Goal: Find specific page/section: Find specific page/section

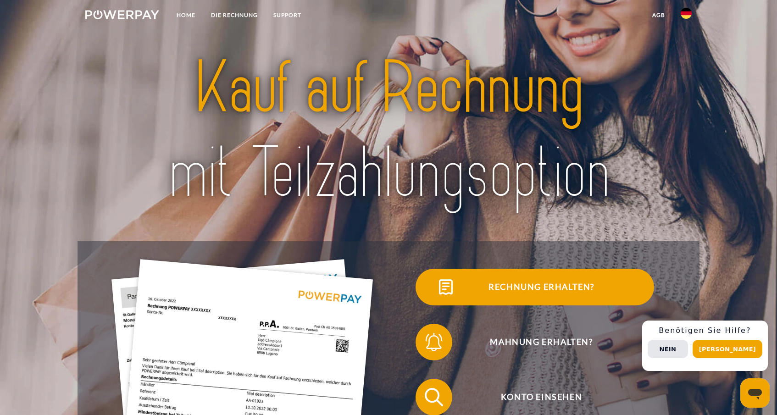
click at [526, 288] on span "Rechnung erhalten?" at bounding box center [541, 287] width 225 height 37
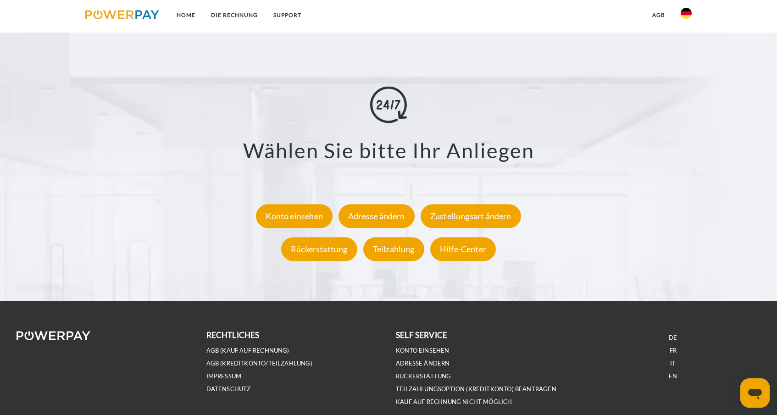
scroll to position [1713, 0]
click at [674, 374] on link "EN" at bounding box center [673, 376] width 8 height 8
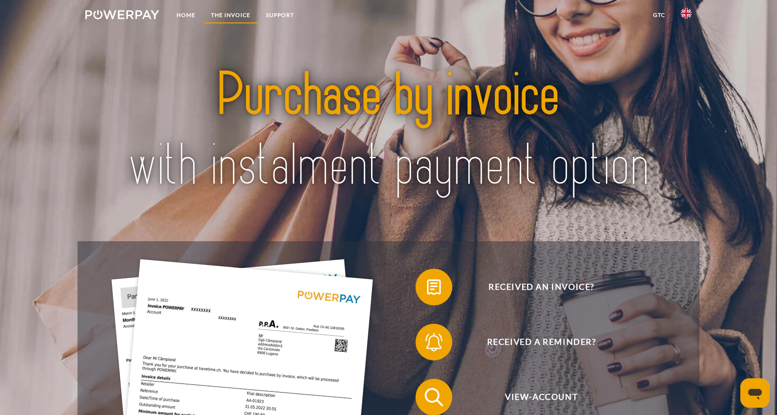
click at [239, 15] on link "THE INVOICE" at bounding box center [230, 15] width 55 height 17
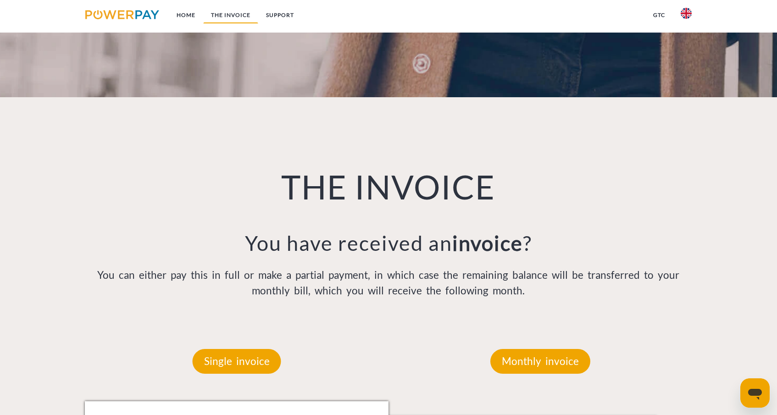
scroll to position [675, 0]
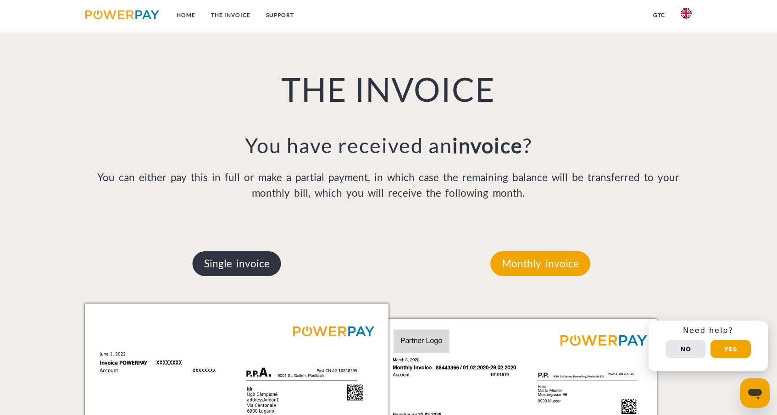
click at [225, 257] on p "Single invoice" at bounding box center [237, 263] width 89 height 25
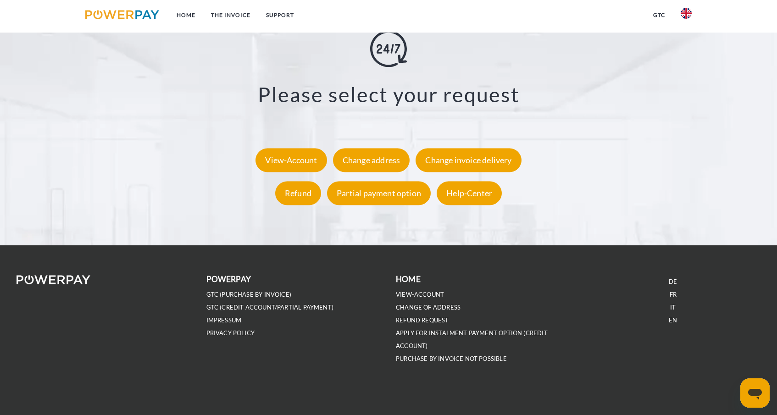
scroll to position [1838, 0]
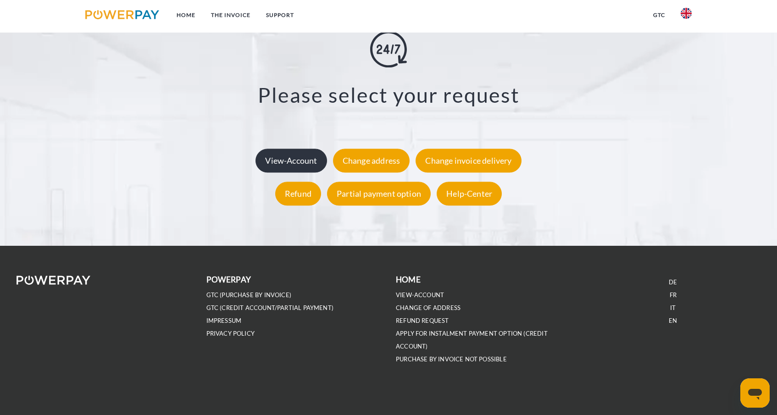
click at [295, 164] on div "View-Account" at bounding box center [291, 161] width 71 height 24
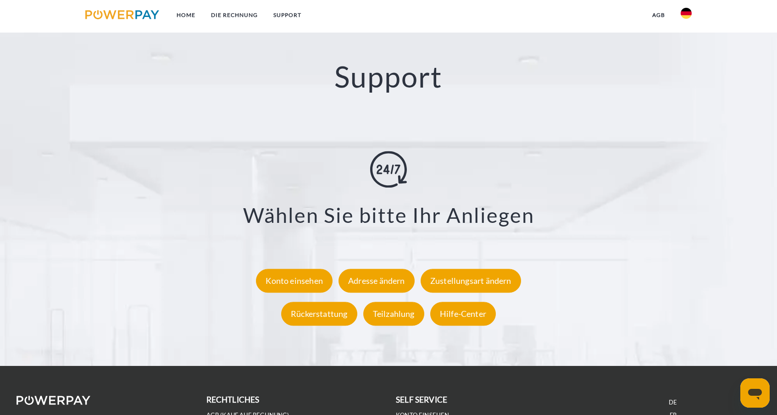
scroll to position [1673, 0]
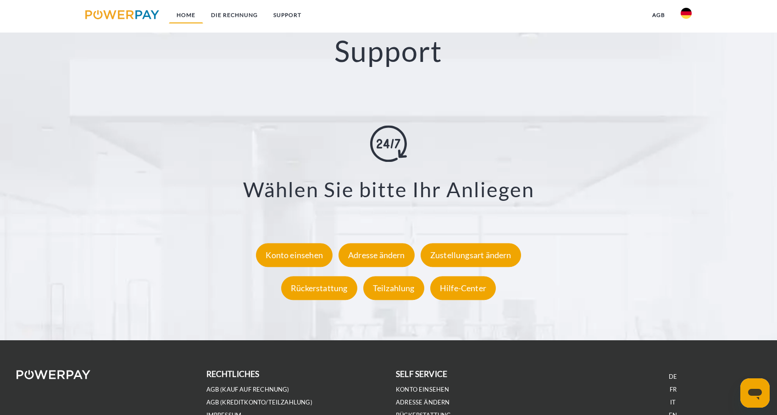
click at [190, 14] on link "Home" at bounding box center [186, 15] width 34 height 17
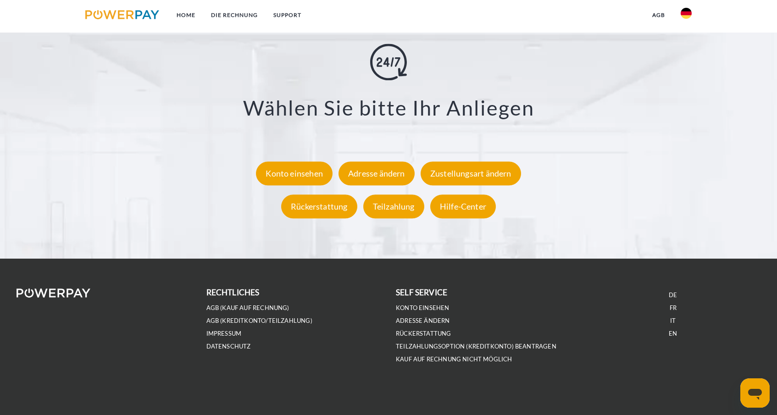
scroll to position [1755, 0]
click at [675, 334] on link "EN" at bounding box center [673, 334] width 8 height 8
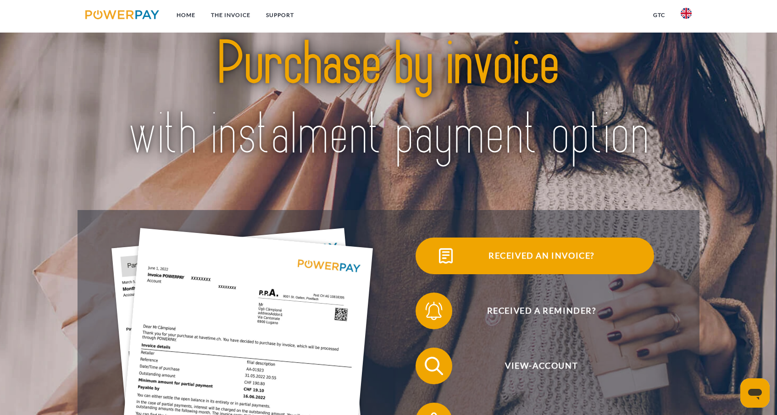
scroll to position [31, 0]
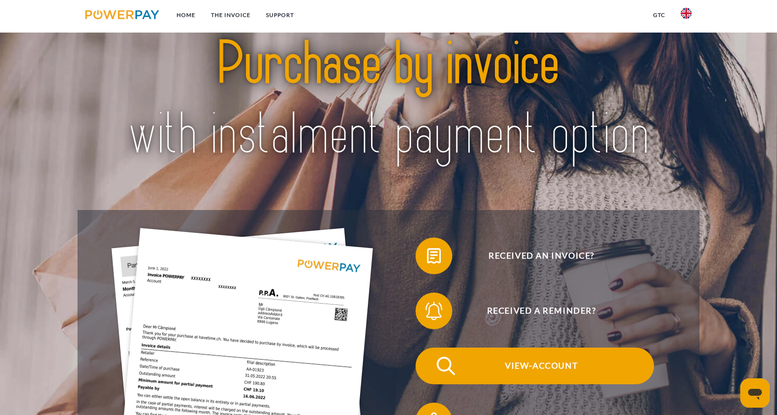
click at [538, 365] on span "View-Account" at bounding box center [541, 366] width 225 height 37
